Goal: Share content: Share content

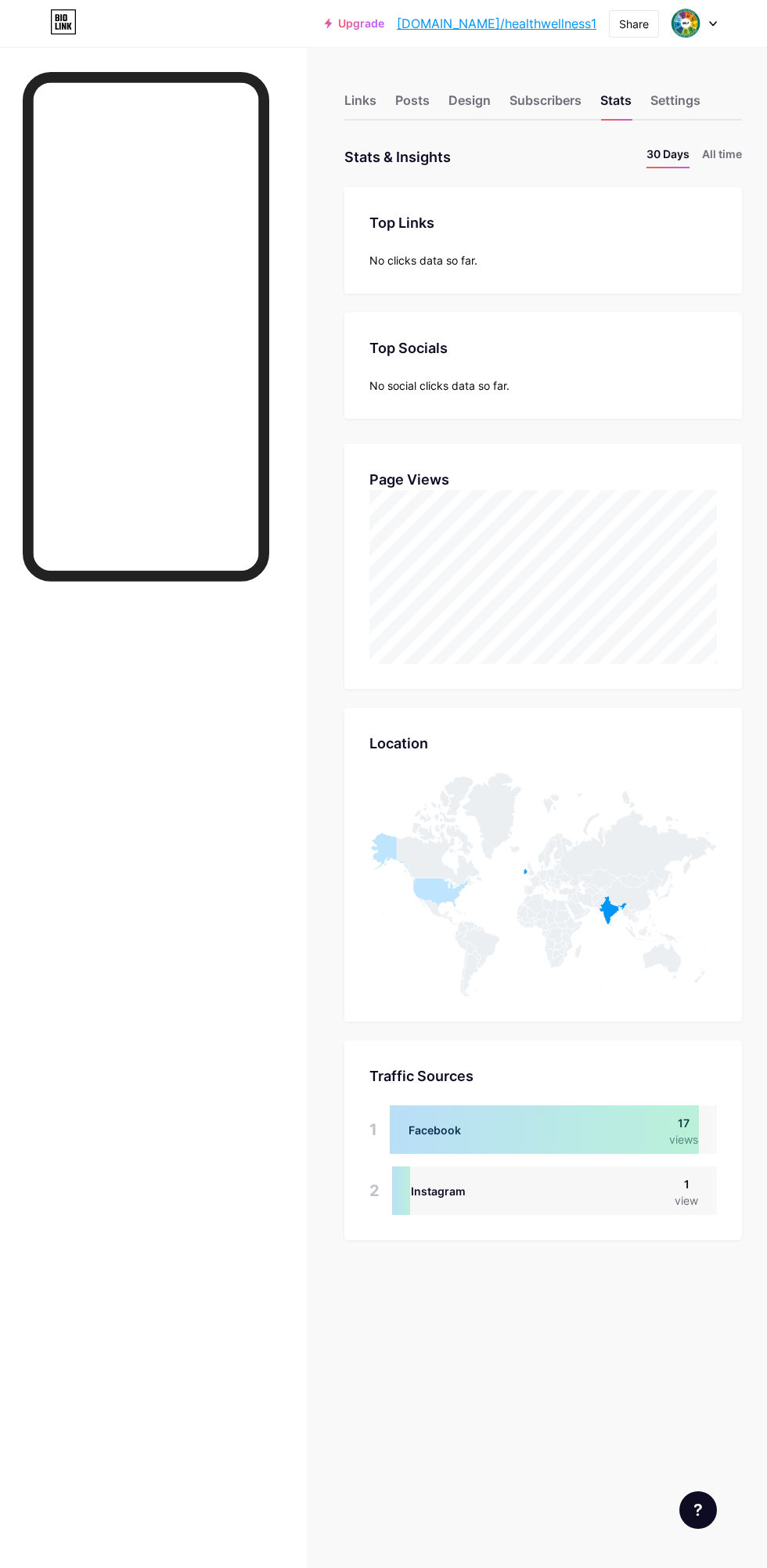
scroll to position [1568, 767]
click at [633, 24] on div "Share" at bounding box center [634, 24] width 29 height 17
click at [582, 71] on div "Copy link" at bounding box center [541, 80] width 233 height 38
click at [633, 24] on div "Share" at bounding box center [634, 24] width 29 height 17
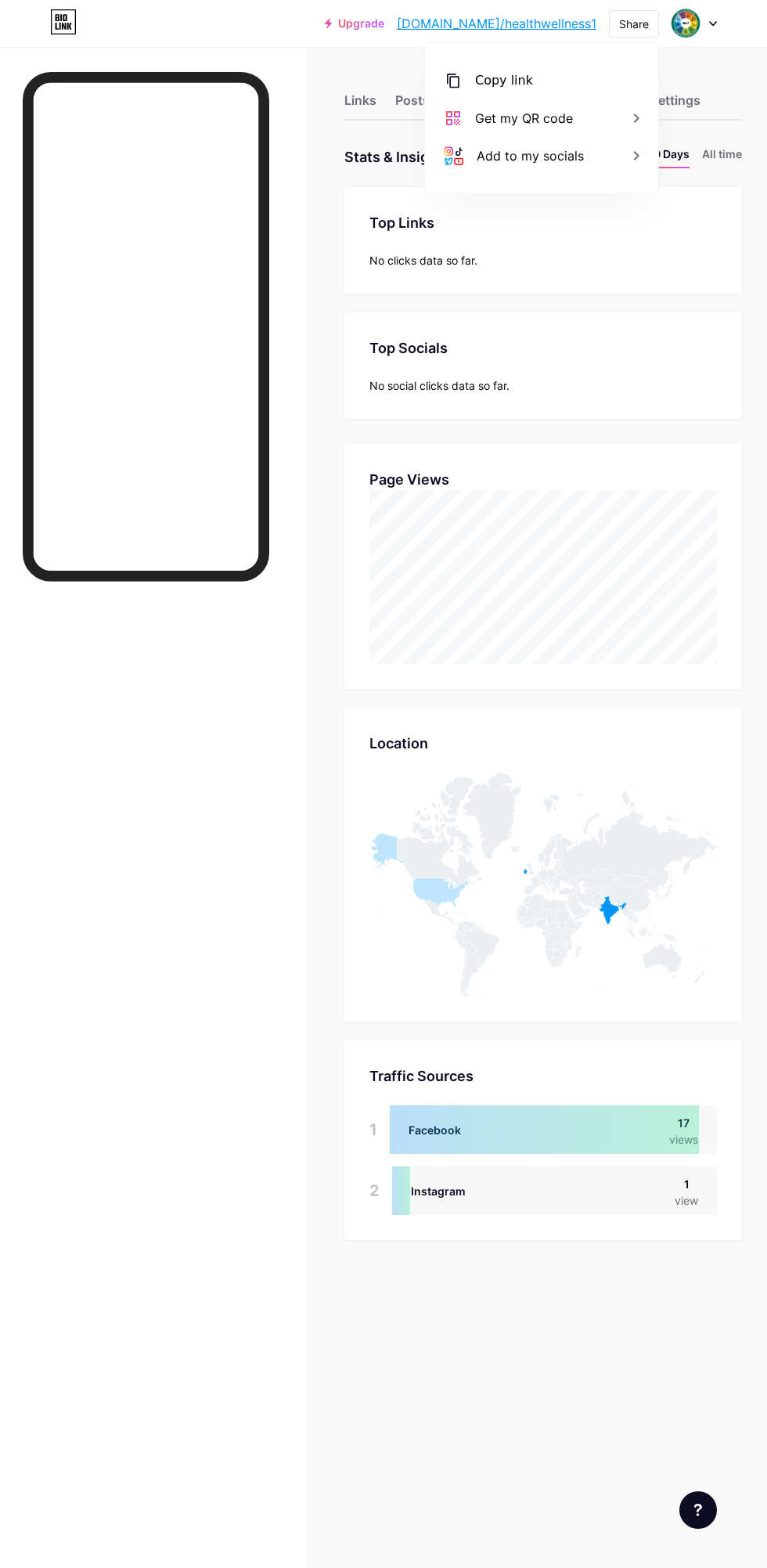
click at [593, 84] on div "Copy link" at bounding box center [541, 80] width 233 height 38
click at [588, 74] on div "Copy link" at bounding box center [541, 80] width 233 height 38
click at [594, 82] on div "Copy link" at bounding box center [541, 80] width 233 height 38
